Goal: Task Accomplishment & Management: Complete application form

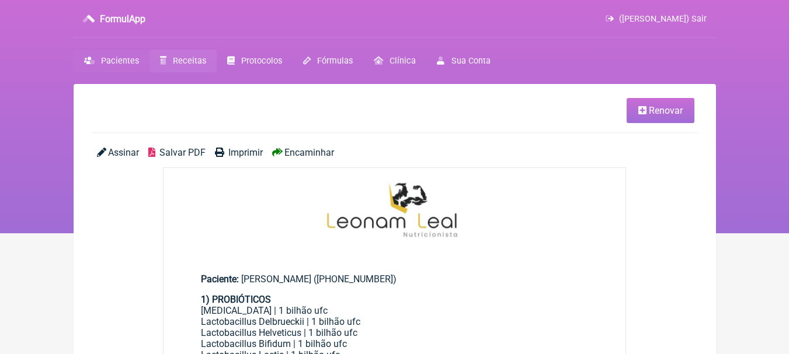
click at [118, 54] on link "Pacientes" at bounding box center [112, 61] width 76 height 23
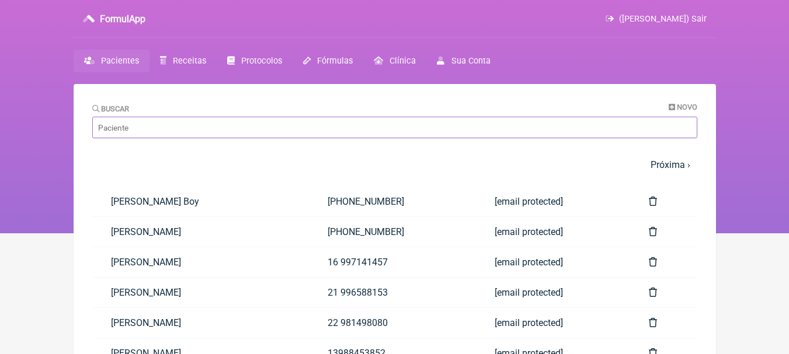
click at [196, 130] on input "Buscar" at bounding box center [394, 128] width 605 height 22
type input "yasmi"
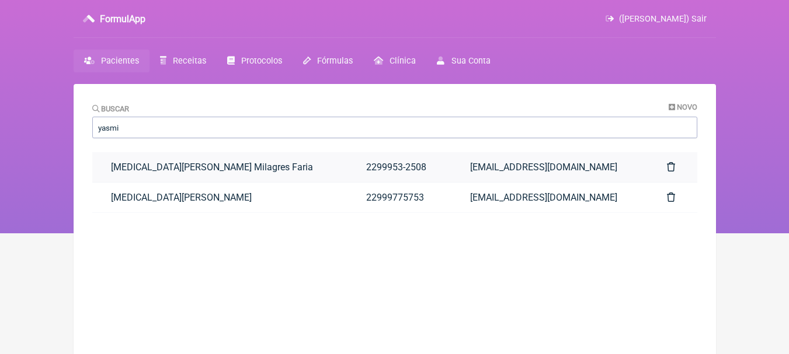
click at [257, 177] on link "[MEDICAL_DATA][PERSON_NAME] Milagres Faria" at bounding box center [219, 167] width 255 height 30
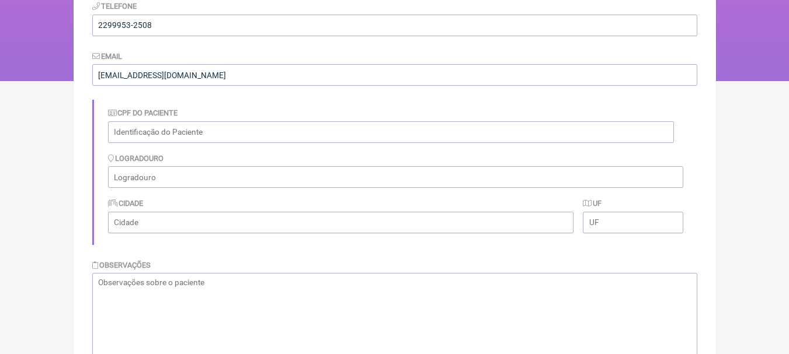
scroll to position [400, 0]
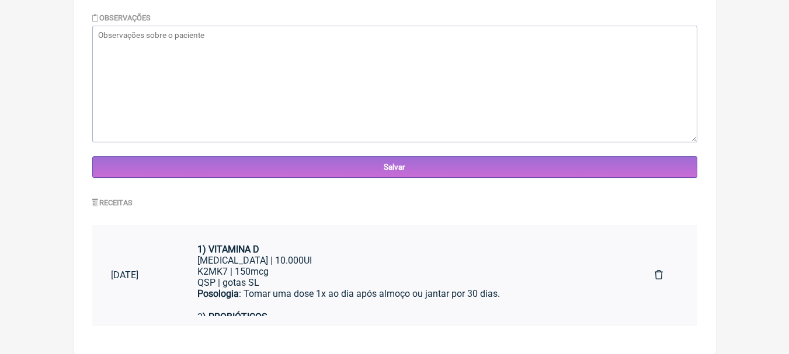
click at [387, 267] on div "K2MK7 | 150mcg" at bounding box center [407, 271] width 420 height 11
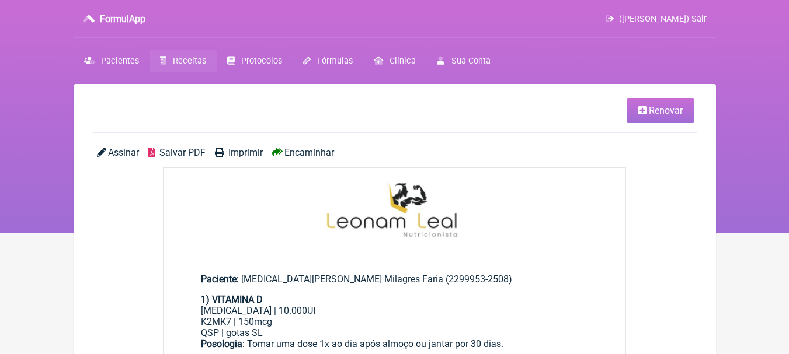
click at [646, 100] on link "Renovar" at bounding box center [661, 110] width 68 height 25
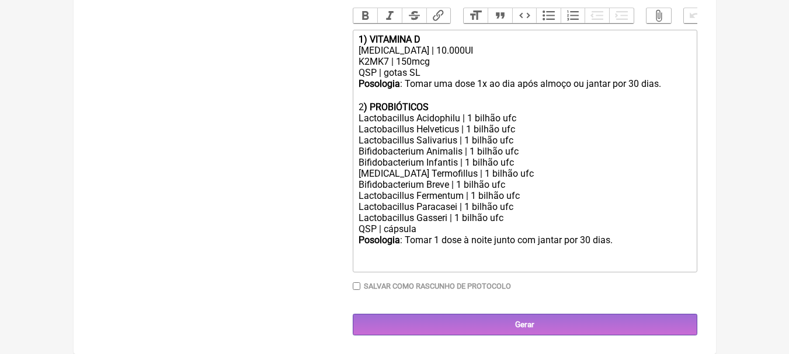
scroll to position [369, 0]
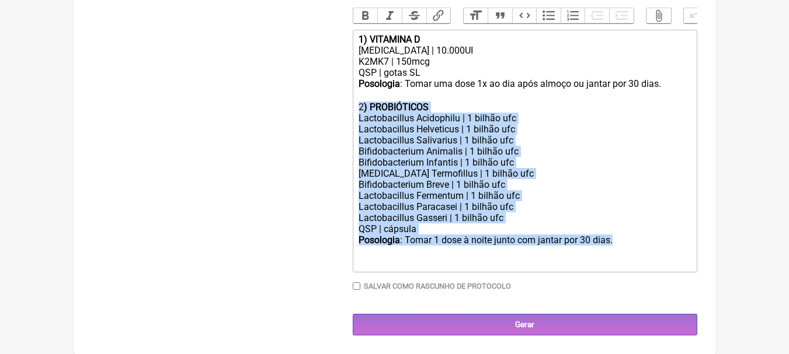
drag, startPoint x: 617, startPoint y: 237, endPoint x: 324, endPoint y: 112, distance: 319.2
click at [324, 112] on form "Buscar Protocolos Formulas Suplementos / Cosméticos Paciente Yasmin Borges Mila…" at bounding box center [394, 58] width 605 height 555
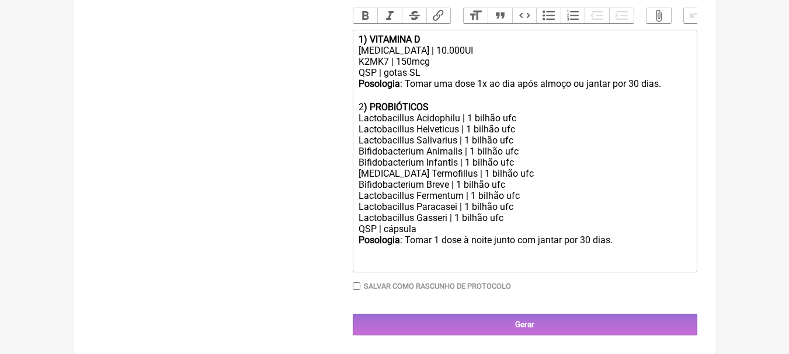
scroll to position [266, 0]
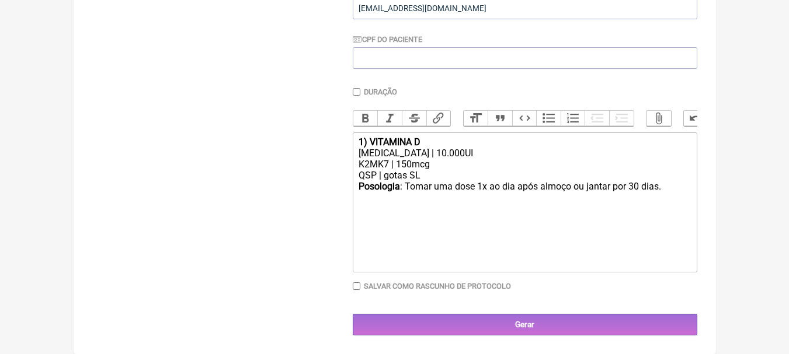
type trix-editor "<div><strong>1) VITAMINA D</strong></div><div>Colecalciferol | 10.000UI</div><d…"
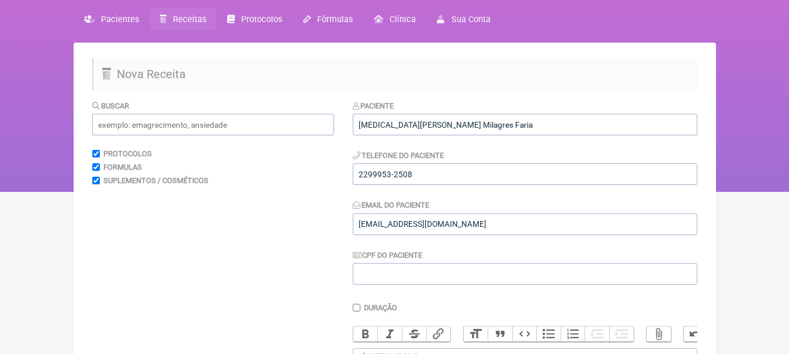
scroll to position [33, 0]
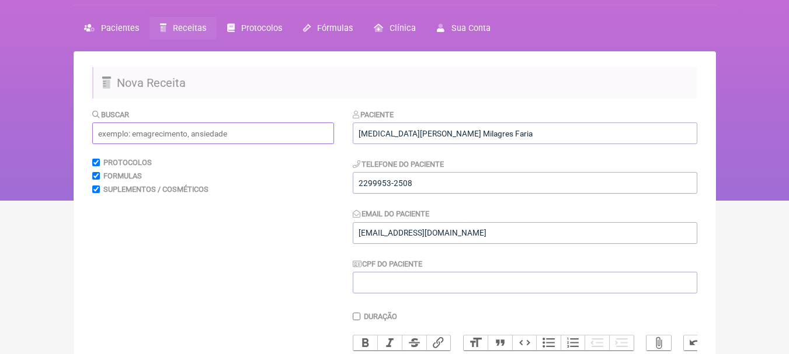
click at [211, 135] on input "text" at bounding box center [213, 134] width 242 height 22
type input "ç"
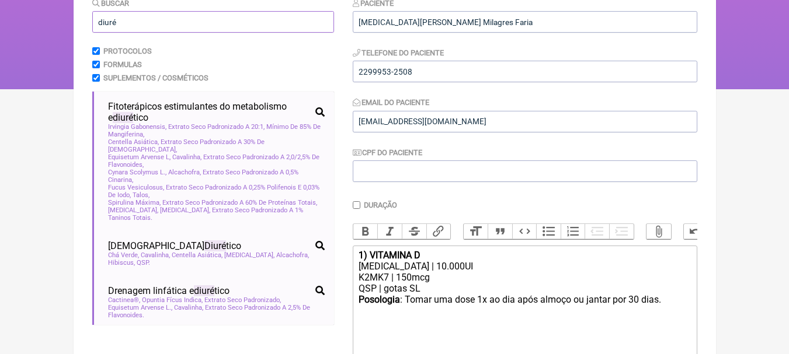
scroll to position [150, 0]
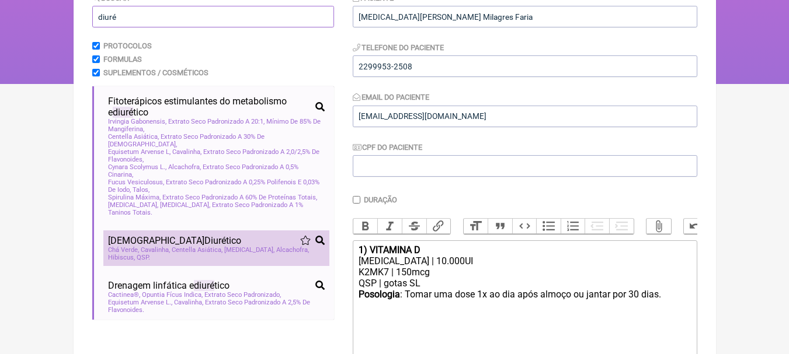
type input "diuré"
click at [243, 233] on li "Chá Diuré tico Chá Verde Cavalinha Centella Asiática Carqueja Alcachofra Hibisc…" at bounding box center [216, 249] width 226 height 36
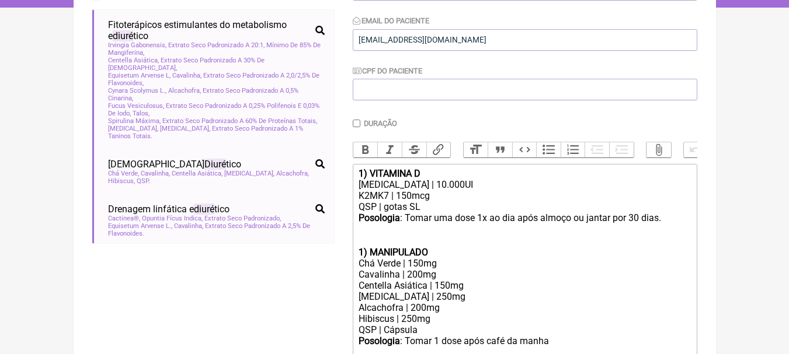
scroll to position [326, 0]
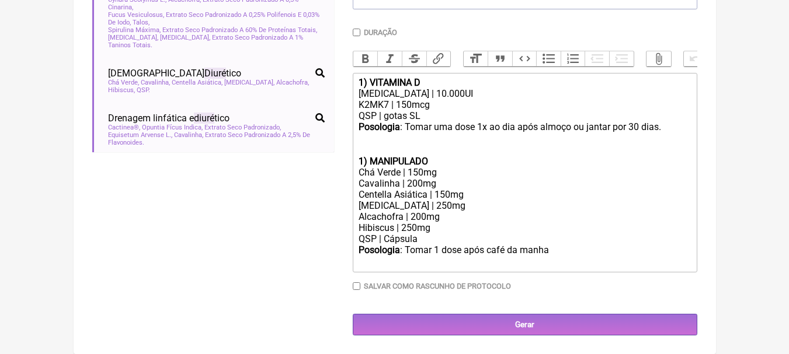
click at [391, 140] on div at bounding box center [525, 145] width 332 height 22
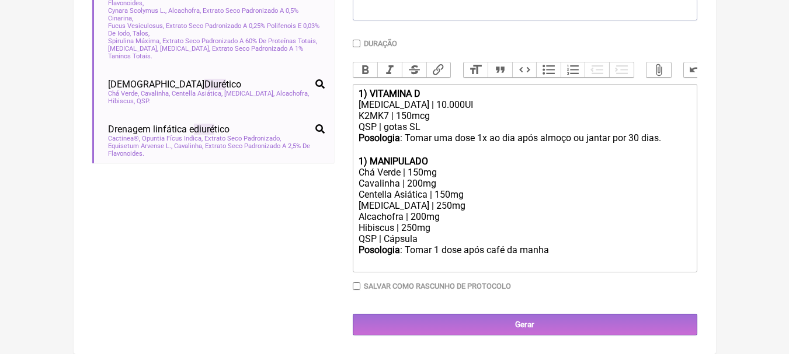
scroll to position [315, 0]
click at [365, 163] on strong "1) MANIPULADO" at bounding box center [393, 161] width 69 height 11
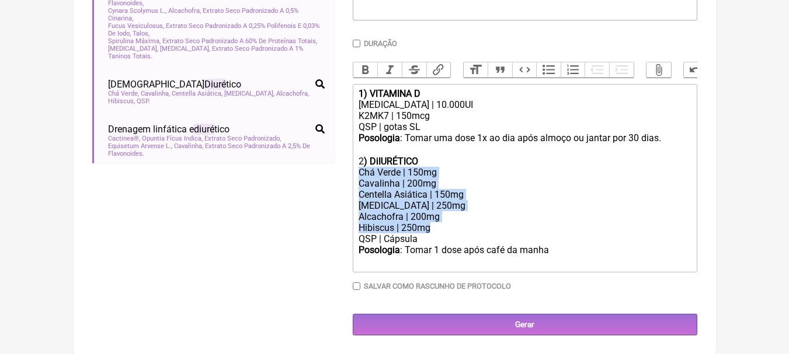
drag, startPoint x: 442, startPoint y: 231, endPoint x: 349, endPoint y: 174, distance: 109.3
click at [349, 174] on form "Buscar diuré Protocolos Formulas Suplementos / Cosméticos Fitoterápicos estimul…" at bounding box center [394, 85] width 605 height 500
click at [438, 176] on div "Chá Verde | 150mg" at bounding box center [525, 172] width 332 height 11
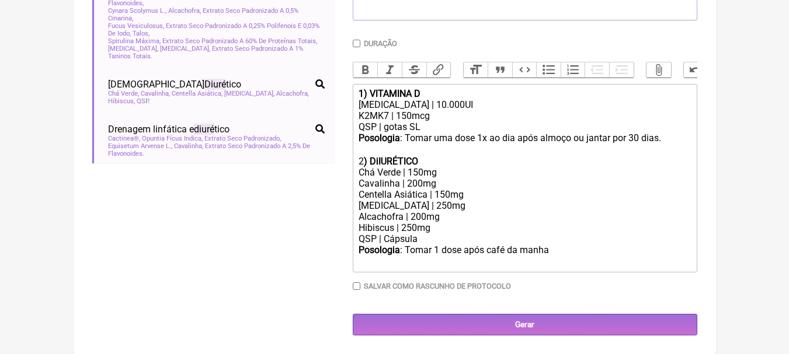
click at [406, 173] on div "Chá Verde | 150mg" at bounding box center [525, 172] width 332 height 11
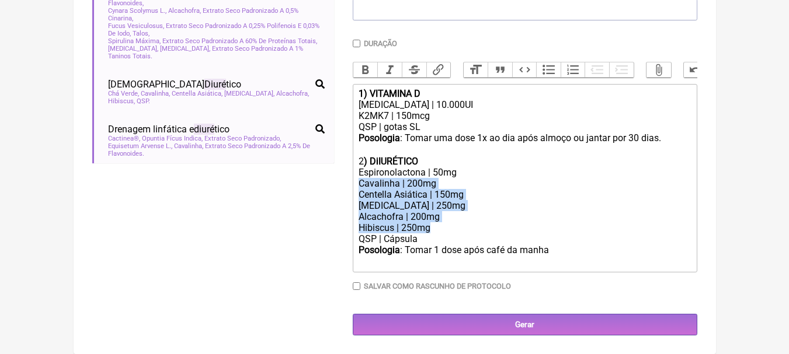
drag, startPoint x: 447, startPoint y: 225, endPoint x: 339, endPoint y: 188, distance: 114.9
click at [339, 188] on form "Buscar diuré Protocolos Formulas Suplementos / Cosméticos Fitoterápicos estimul…" at bounding box center [394, 85] width 605 height 500
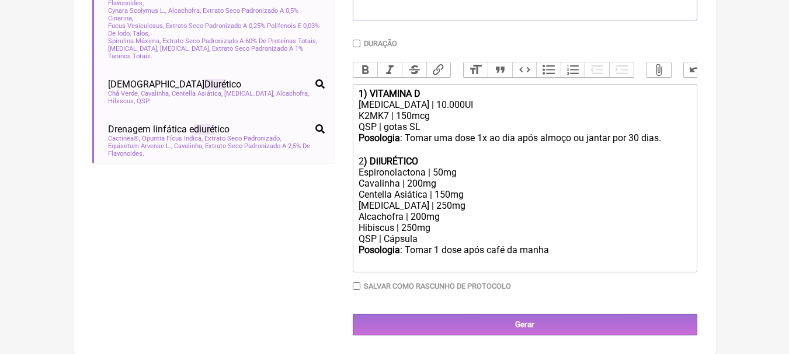
scroll to position [270, 0]
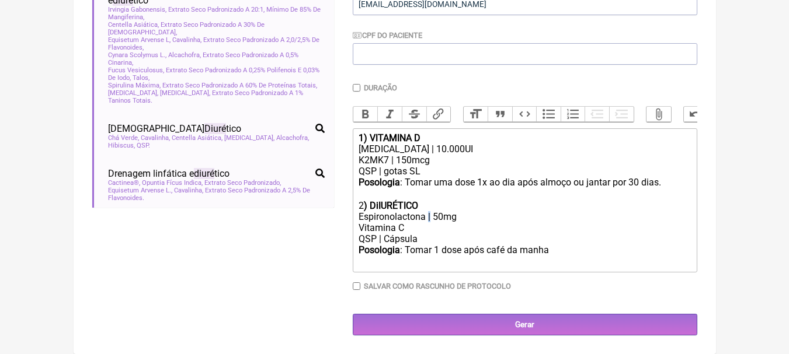
copy div "|"
paste trix-editor "|"
click at [377, 208] on strong ") DiIURÉTICO" at bounding box center [391, 205] width 54 height 11
click at [482, 214] on div "Espironolactona | 50mg" at bounding box center [525, 216] width 332 height 11
click at [481, 237] on div "QSP | Cápsula" at bounding box center [525, 239] width 332 height 11
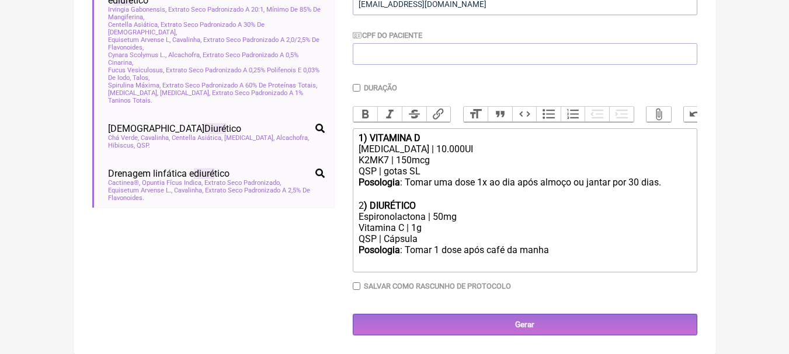
click at [562, 252] on div "Posologia : Tomar 1 dose após café da manha ㅤ" at bounding box center [525, 256] width 332 height 23
click at [640, 183] on div "Posologia : Tomar uma dose 1x ao dia após almoço ou jantar por 30 dias. ㅤ" at bounding box center [525, 184] width 332 height 12
type trix-editor "<div><strong>1) VITAMINA D</strong></div><div>Colecalciferol | 10.000UI</div><d…"
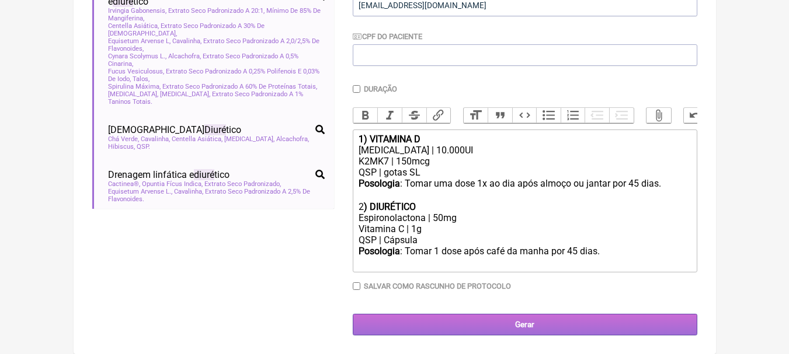
click at [590, 326] on input "Gerar" at bounding box center [525, 325] width 345 height 22
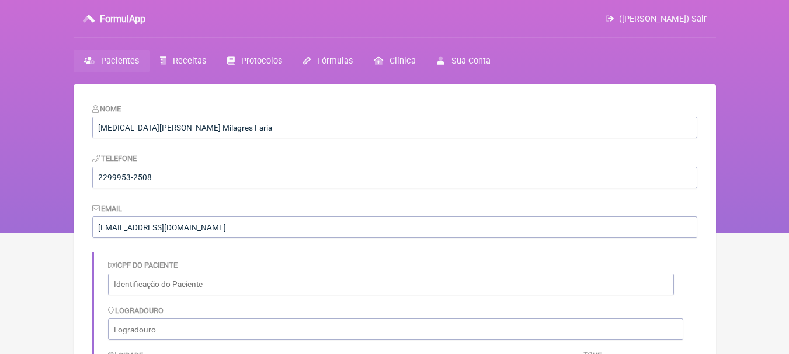
click at [130, 65] on span "Pacientes" at bounding box center [120, 61] width 38 height 10
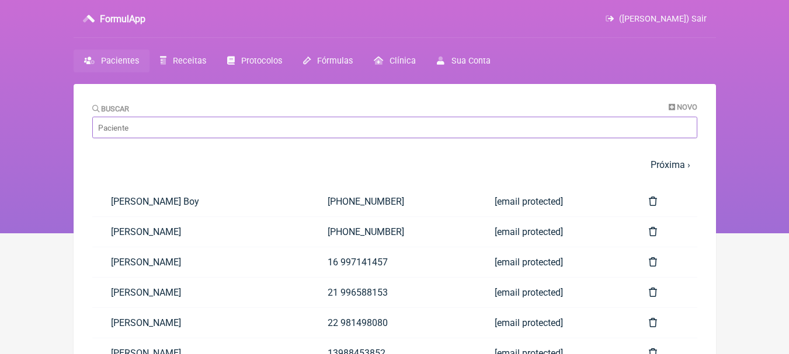
click at [218, 134] on input "Buscar" at bounding box center [394, 128] width 605 height 22
type input "tatie"
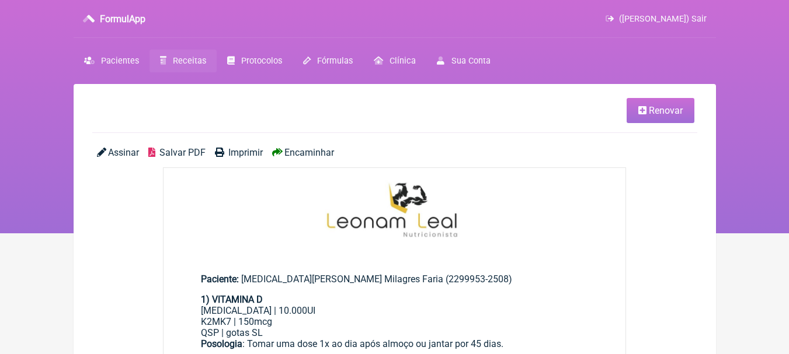
click at [189, 155] on span "Salvar PDF" at bounding box center [182, 152] width 46 height 11
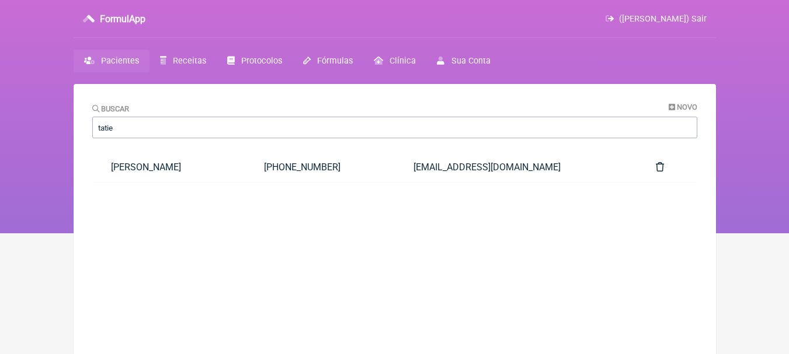
click at [236, 175] on link "[PERSON_NAME]" at bounding box center [169, 167] width 154 height 30
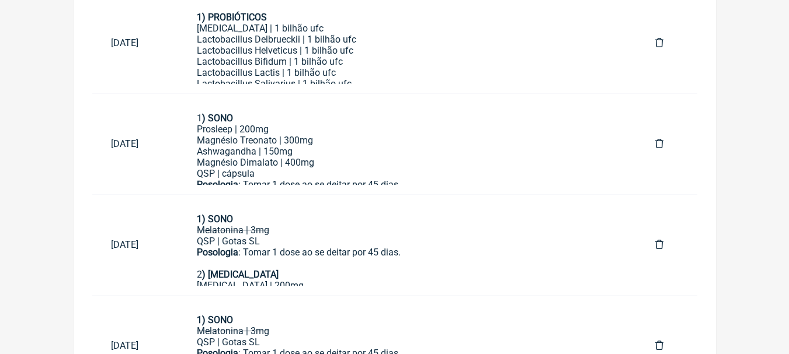
scroll to position [703, 0]
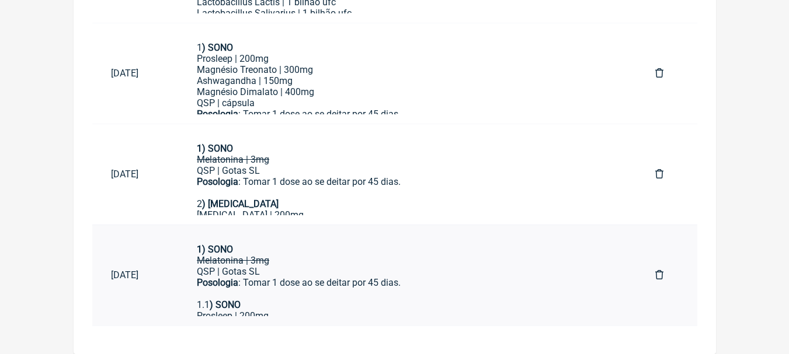
click at [388, 263] on div "Melatonina | 3mg" at bounding box center [407, 260] width 421 height 11
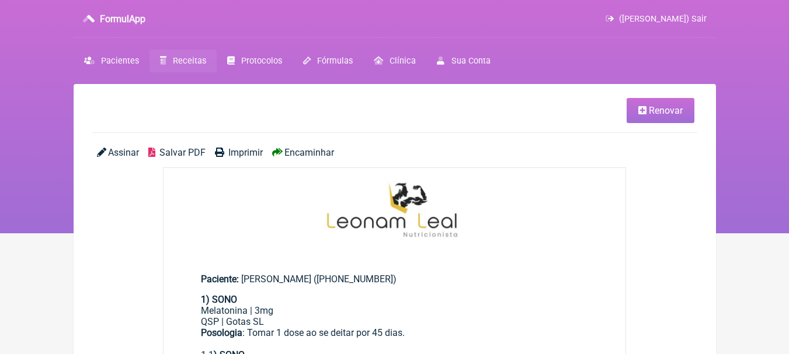
click at [653, 109] on span "Renovar" at bounding box center [666, 110] width 34 height 11
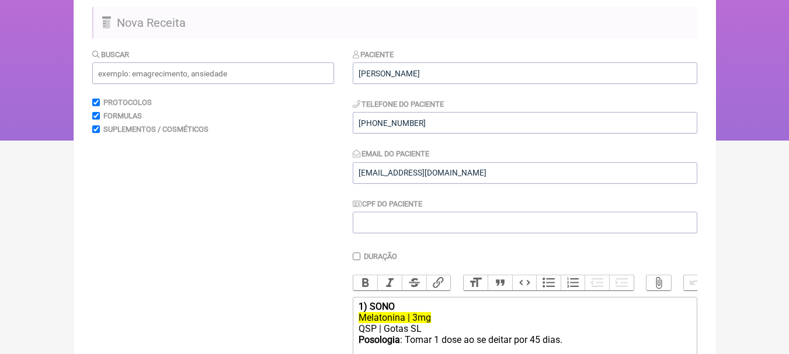
scroll to position [53, 0]
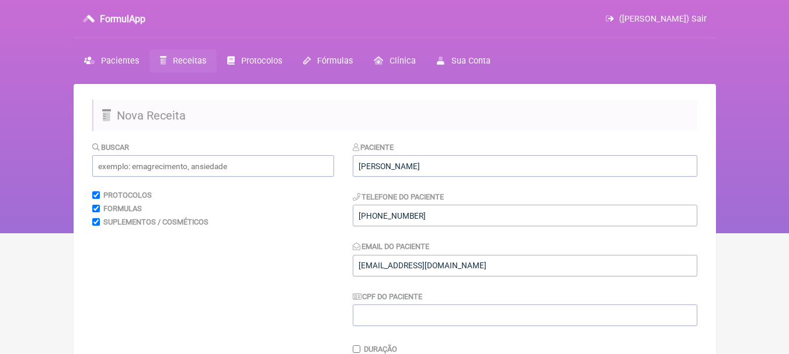
scroll to position [287, 0]
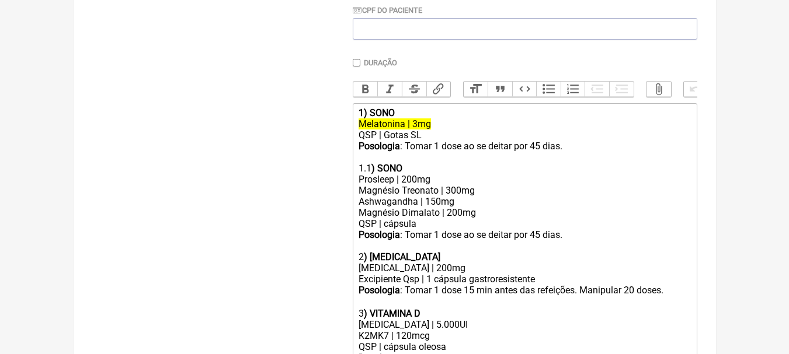
click at [437, 130] on div "Melatonina | 3mg" at bounding box center [525, 124] width 332 height 11
click at [408, 129] on del "Melatonina | 3mg" at bounding box center [395, 124] width 72 height 11
type trix-editor "<div><strong>1) SONO</strong></div><div><del>Melatonina SR | 3mg</del></div><di…"
click at [451, 164] on div "Posologia : Tomar 1 dose ao se deitar por 45 dias. 1.1 ) SONO Prosleep | 200mg" at bounding box center [525, 163] width 332 height 44
click at [440, 185] on div "Posologia : Tomar 1 dose ao se deitar por 45 dias. 1.1 ) SONO Prosleep | 200mg" at bounding box center [525, 163] width 332 height 44
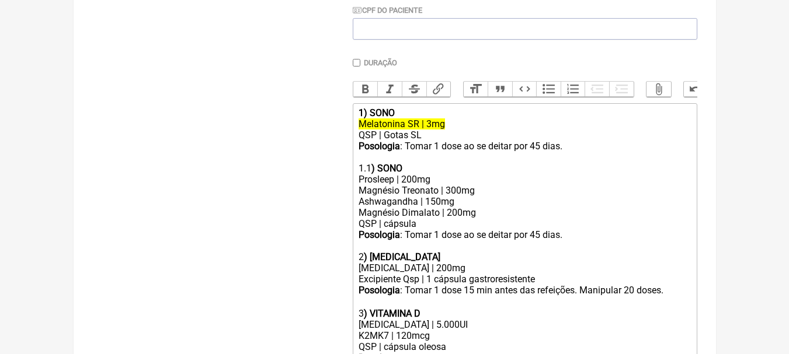
click at [489, 195] on div "[PERSON_NAME] | 300mg Ashwagandha | 150mg" at bounding box center [525, 196] width 332 height 22
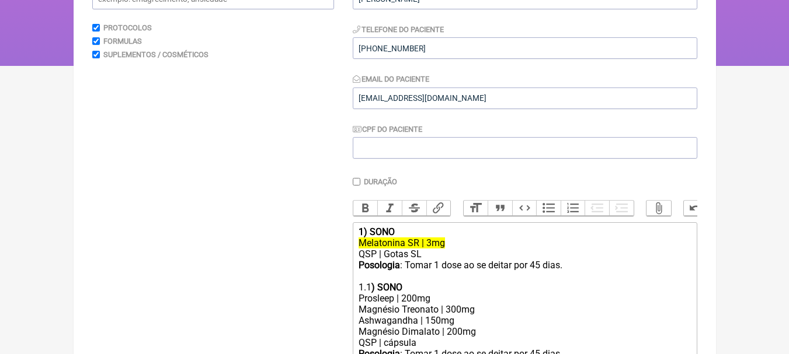
scroll to position [0, 0]
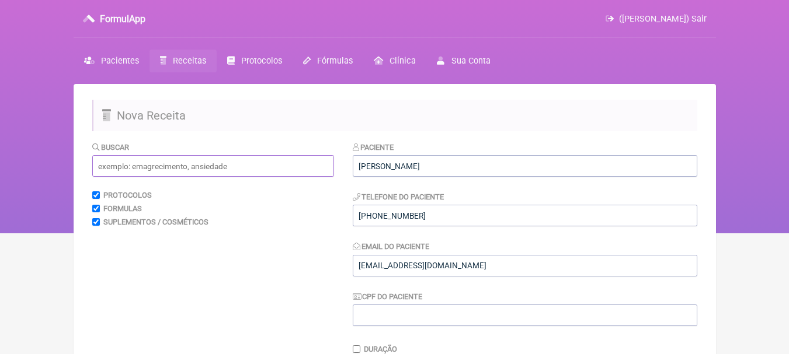
click at [204, 165] on input "text" at bounding box center [213, 166] width 242 height 22
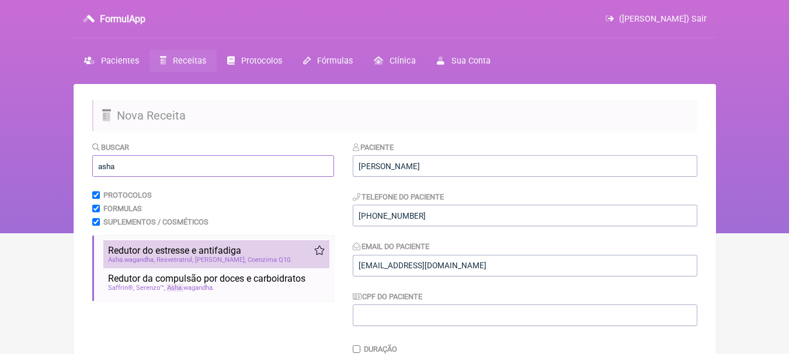
type input "asha"
click at [233, 256] on span "Redutor do estresse e antifadiga" at bounding box center [174, 250] width 133 height 11
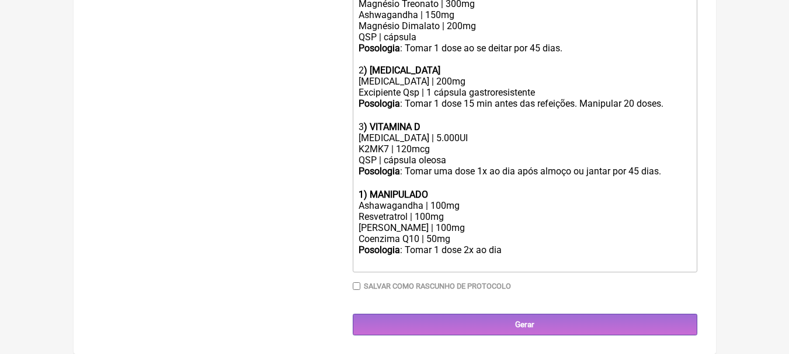
scroll to position [482, 0]
drag, startPoint x: 470, startPoint y: 204, endPoint x: 328, endPoint y: 206, distance: 141.9
click at [328, 206] on form "Buscar asha Protocolos Formulas Suplementos / Cosméticos Redutor do estresse e …" at bounding box center [394, 2] width 605 height 668
copy div "Ashawagandha | 100mg"
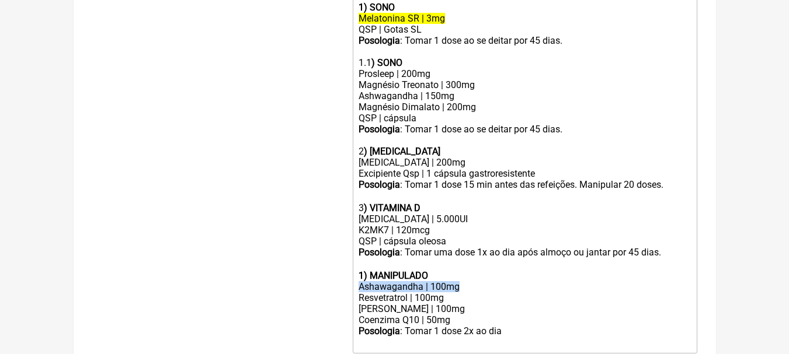
scroll to position [307, 0]
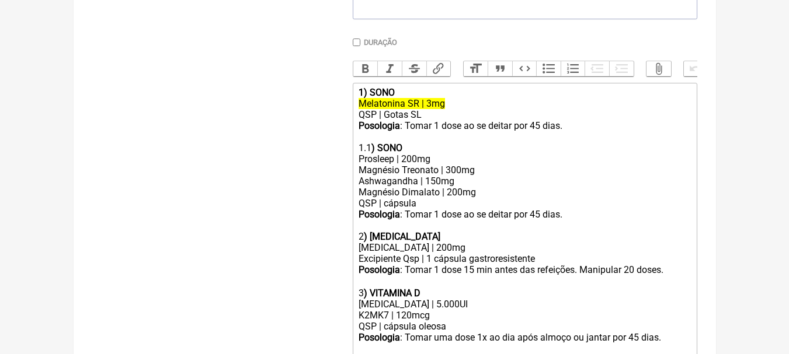
click at [460, 165] on div "Posologia : Tomar 1 dose ao se deitar por 45 dias. 1.1 ) SONO Prosleep | 200mg" at bounding box center [525, 142] width 332 height 44
paste trix-editor "Ashawagandha | 100mg"
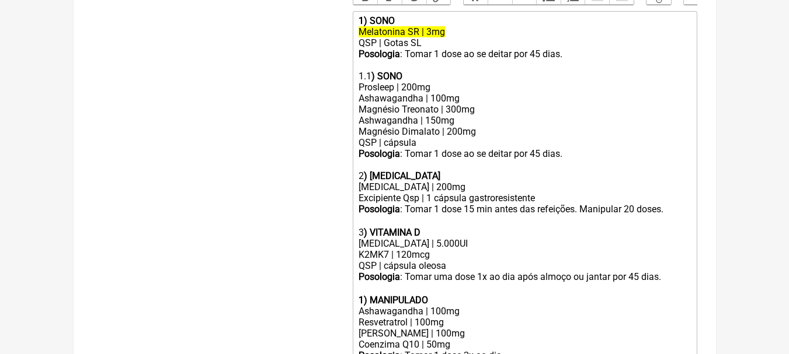
scroll to position [493, 0]
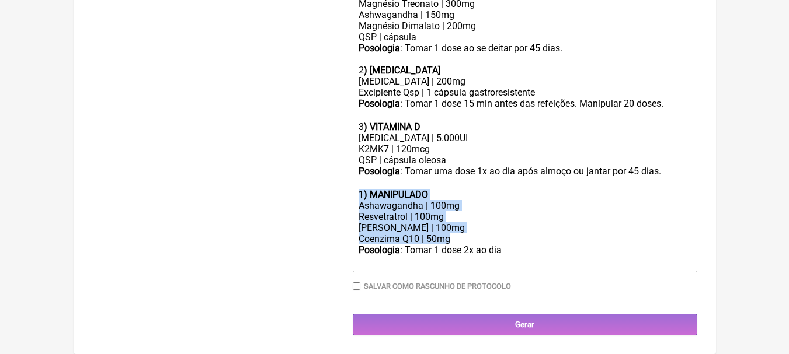
drag, startPoint x: 539, startPoint y: 243, endPoint x: 328, endPoint y: 197, distance: 216.4
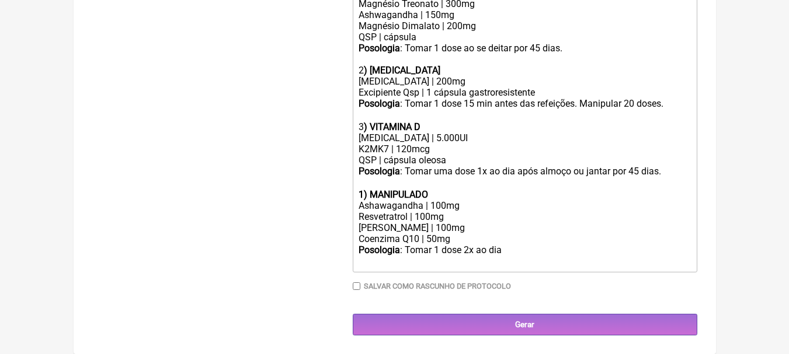
click at [576, 264] on div "Posologia : Tomar 1 dose 2x ao dia ㅤ" at bounding box center [525, 256] width 332 height 23
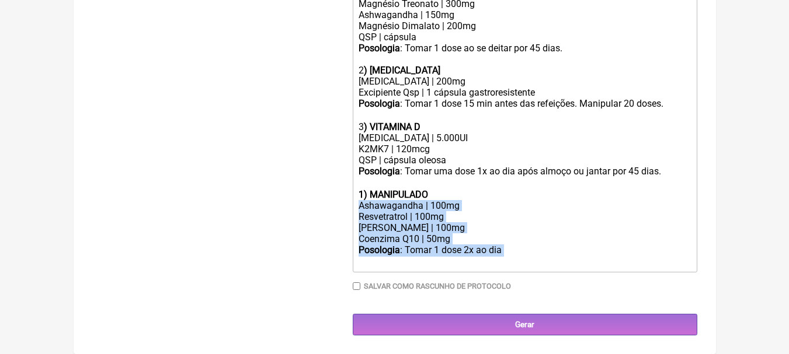
drag, startPoint x: 528, startPoint y: 246, endPoint x: 333, endPoint y: 201, distance: 200.2
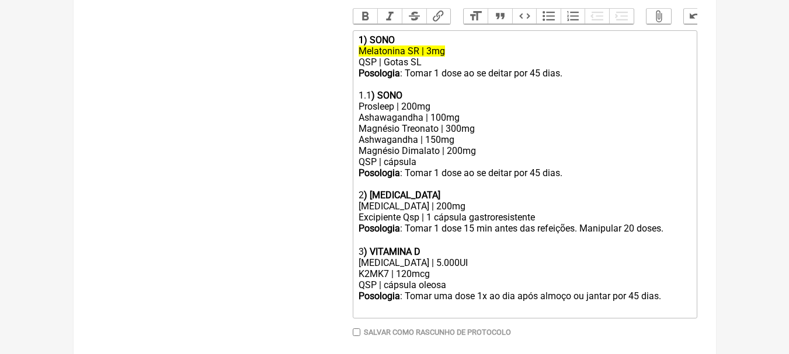
scroll to position [298, 0]
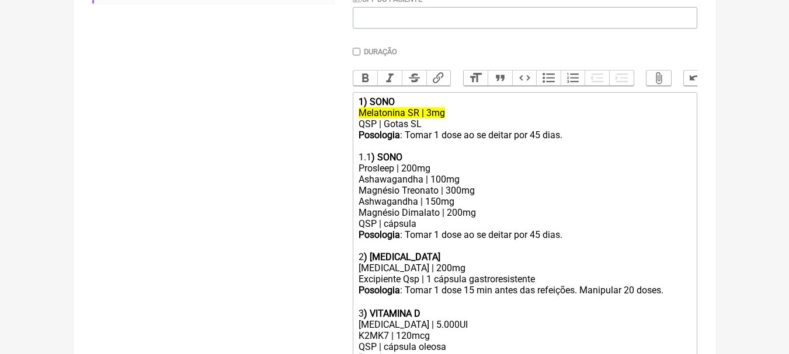
click at [514, 197] on div "[PERSON_NAME] | 300mg Ashwagandha | 150mg" at bounding box center [525, 196] width 332 height 22
click at [463, 207] on div "[PERSON_NAME] | 300mg Ashwagandha | 150mg" at bounding box center [525, 196] width 332 height 22
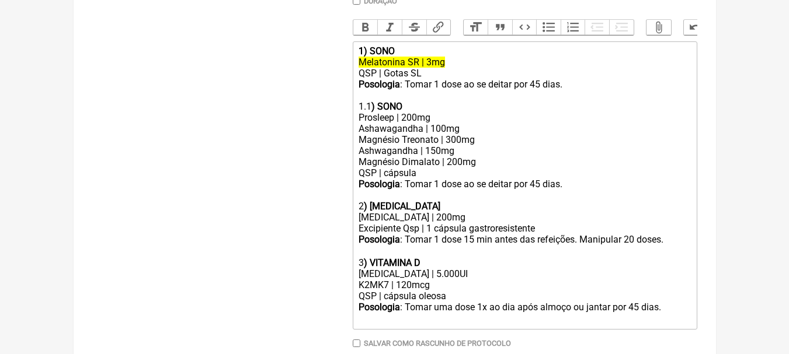
scroll to position [415, 0]
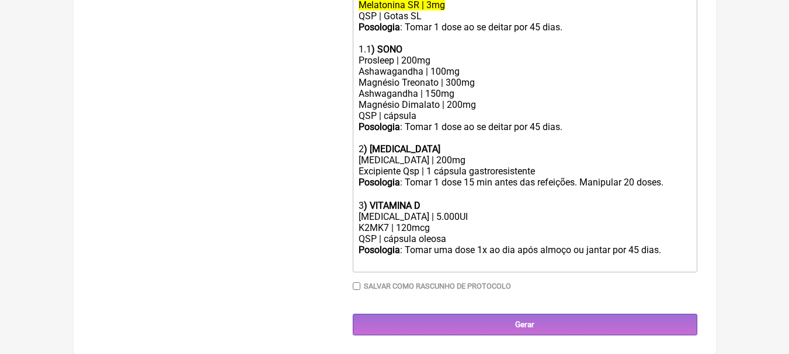
click at [482, 221] on div "[MEDICAL_DATA] | 5.000UI" at bounding box center [525, 216] width 332 height 11
click at [668, 187] on div "Posologia : Tomar 1 dose 15 min antes das refeições. Manipular 20 doses. ㅤ" at bounding box center [525, 188] width 332 height 23
click at [637, 184] on div "Posologia : Tomar 1 dose 15 min antes das refeições. Manipular 20 doses. ㅤ" at bounding box center [525, 188] width 332 height 23
type trix-editor "<div><strong>1) SONO</strong></div><div><del>Melatonina SR | 3mg</del></div><di…"
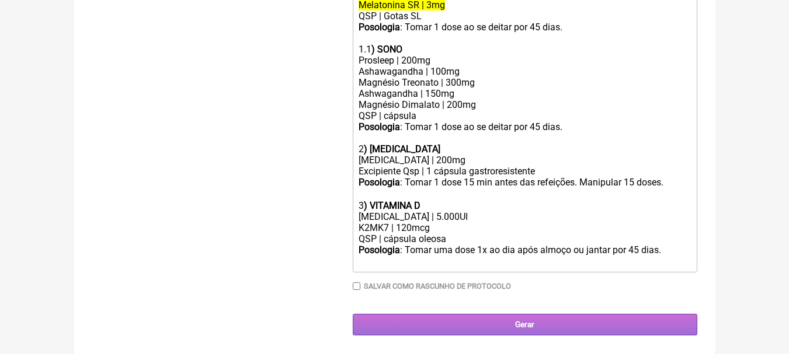
click at [536, 319] on input "Gerar" at bounding box center [525, 325] width 345 height 22
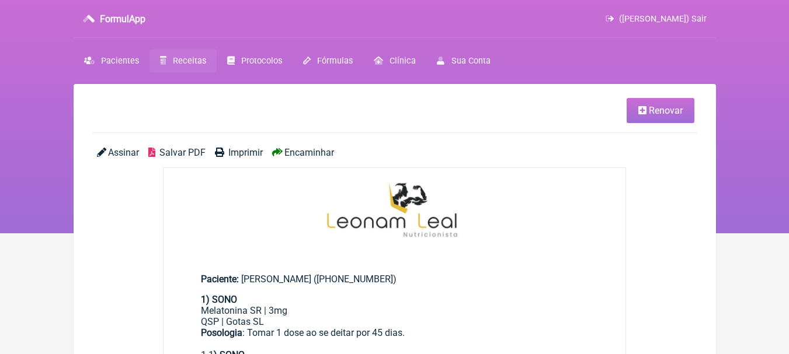
click at [169, 148] on span "Salvar PDF" at bounding box center [182, 152] width 46 height 11
